Goal: Transaction & Acquisition: Purchase product/service

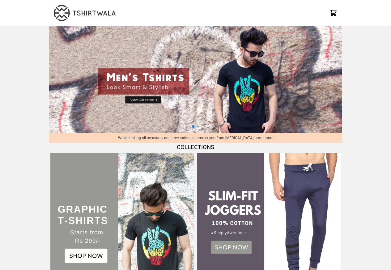
click at [145, 100] on img at bounding box center [195, 79] width 293 height 107
select select "*********"
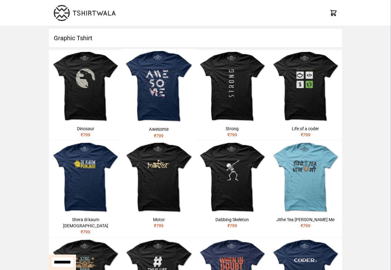
click at [101, 39] on h1 "Graphic Tshirt" at bounding box center [195, 38] width 293 height 19
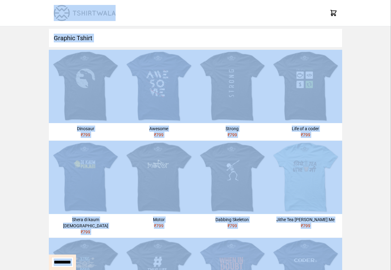
click at [386, 4] on div "X" at bounding box center [195, 13] width 391 height 26
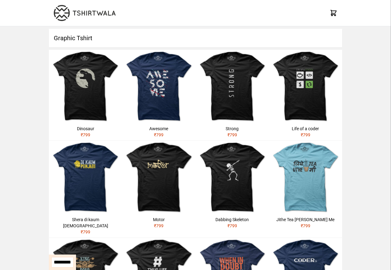
click at [85, 40] on h1 "Graphic Tshirt" at bounding box center [195, 38] width 293 height 19
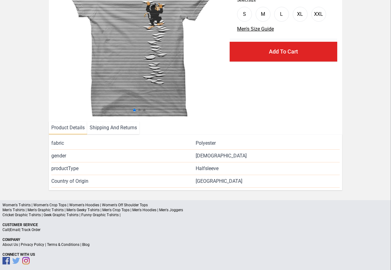
scroll to position [75, 0]
